Goal: Information Seeking & Learning: Find specific fact

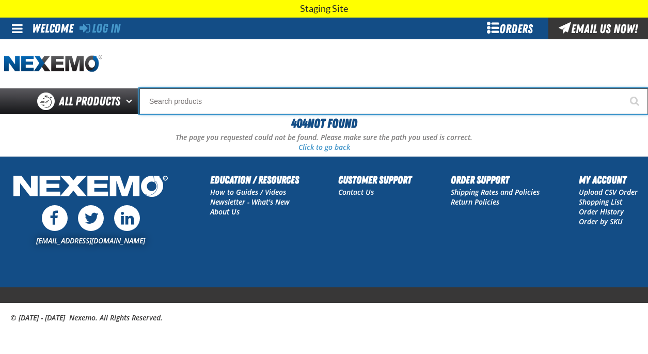
drag, startPoint x: 0, startPoint y: 0, endPoint x: 260, endPoint y: 106, distance: 280.6
click at [260, 106] on input "Search" at bounding box center [393, 101] width 509 height 26
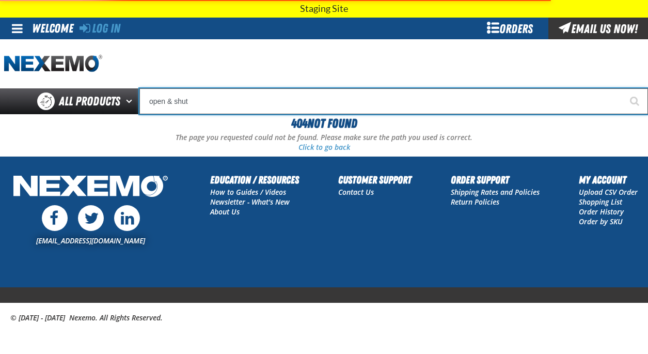
type input "open & shut"
click at [622, 88] on button "Start Searching" at bounding box center [635, 101] width 26 height 26
click at [199, 110] on input "open & shut" at bounding box center [393, 101] width 509 height 26
